Goal: Information Seeking & Learning: Learn about a topic

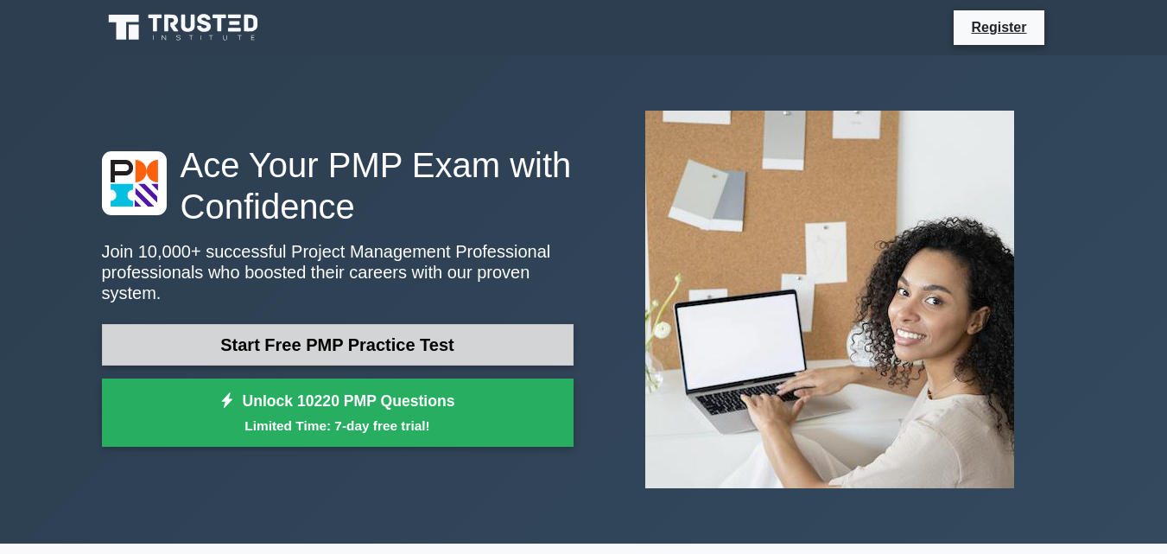
click at [335, 332] on link "Start Free PMP Practice Test" at bounding box center [338, 344] width 472 height 41
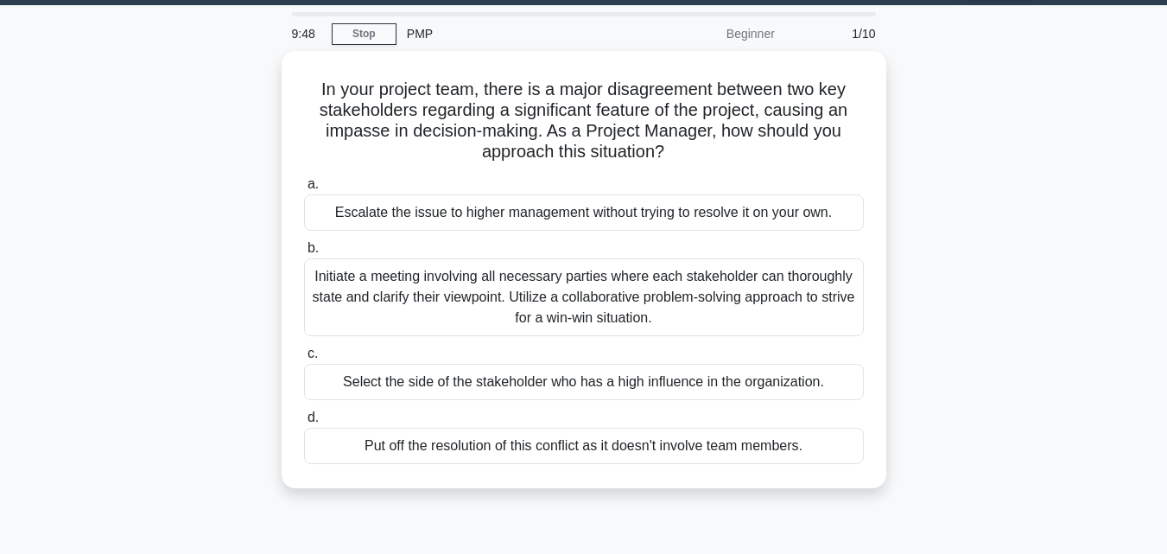
scroll to position [54, 0]
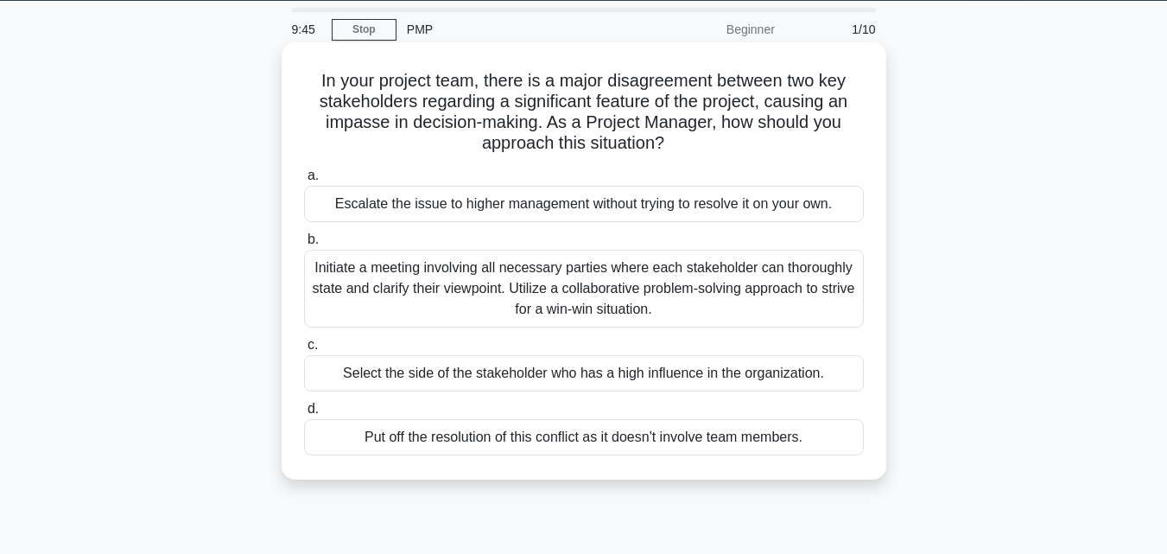
click at [519, 295] on div "Initiate a meeting involving all necessary parties where each stakeholder can t…" at bounding box center [584, 289] width 560 height 78
click at [304, 245] on input "b. Initiate a meeting involving all necessary parties where each stakeholder ca…" at bounding box center [304, 239] width 0 height 11
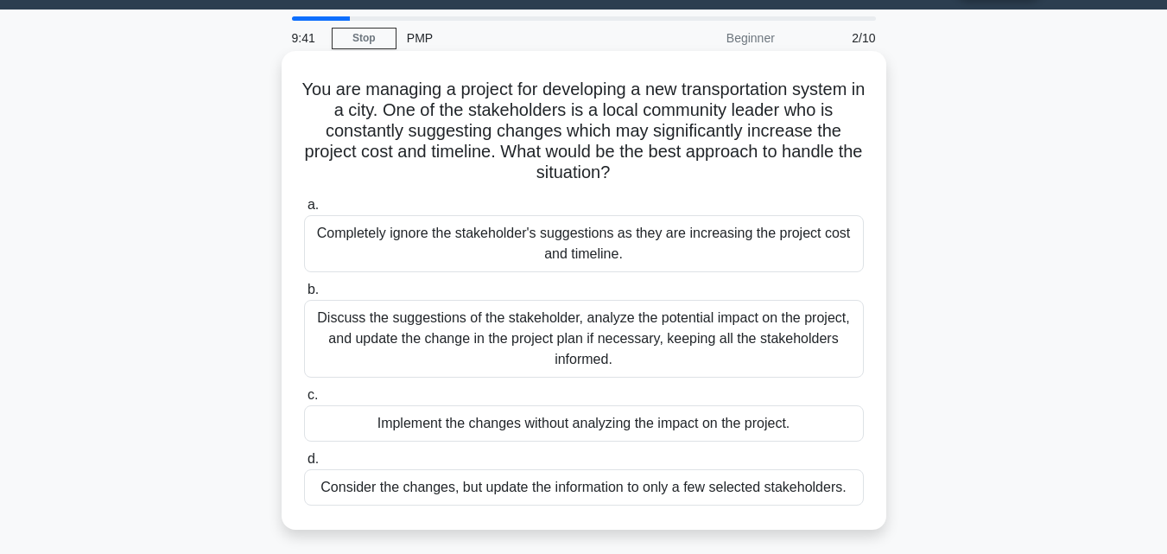
scroll to position [45, 0]
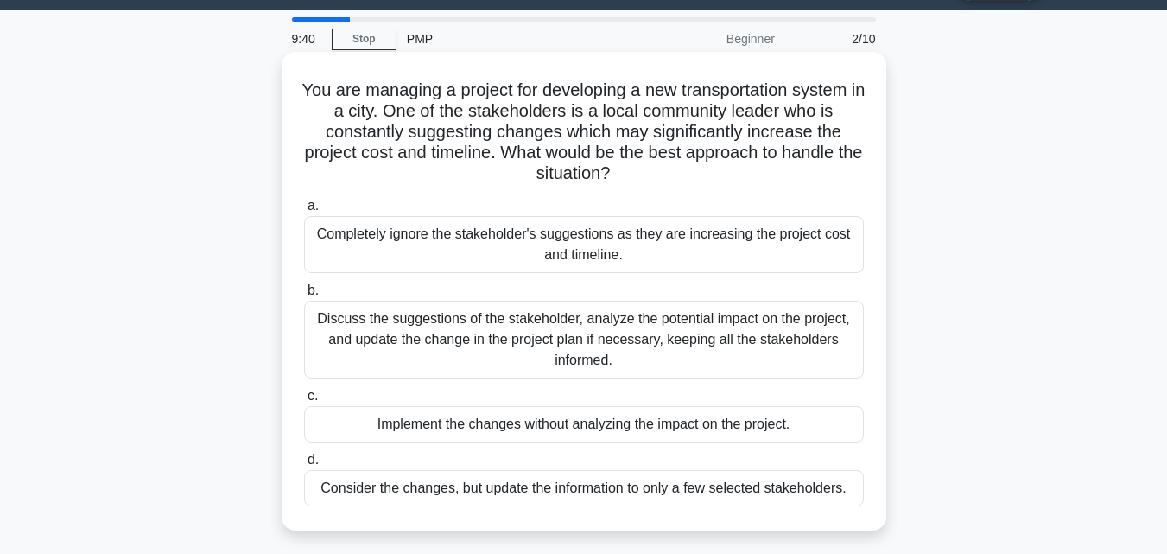
click at [501, 352] on div "Discuss the suggestions of the stakeholder, analyze the potential impact on the…" at bounding box center [584, 340] width 560 height 78
click at [304, 296] on input "b. Discuss the suggestions of the stakeholder, analyze the potential impact on …" at bounding box center [304, 290] width 0 height 11
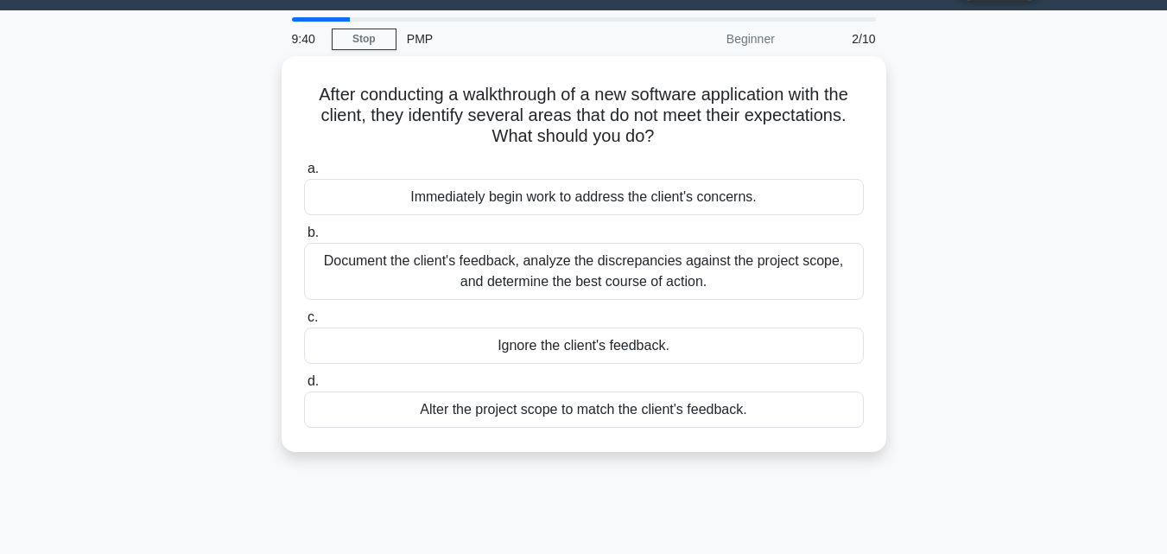
scroll to position [0, 0]
